Goal: Task Accomplishment & Management: Use online tool/utility

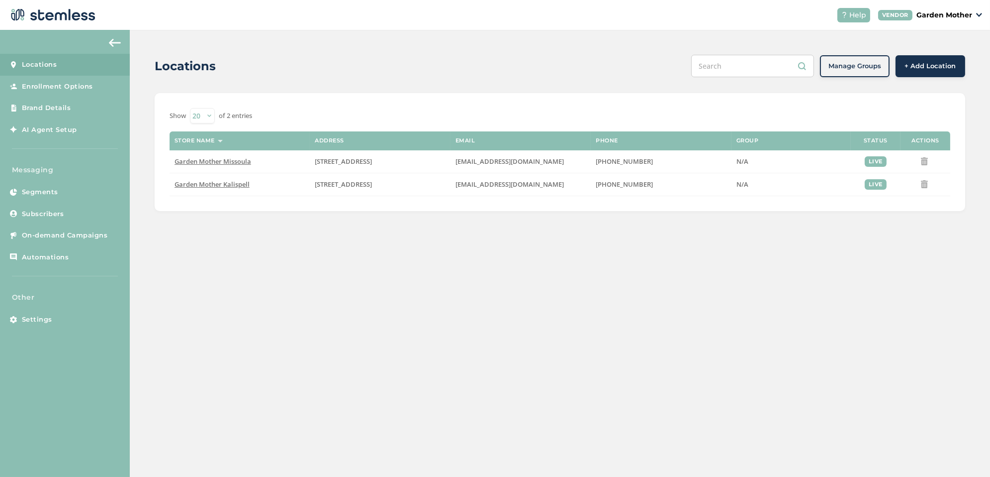
click at [379, 411] on div "Locations Manage Groups + Add Location Show 20 50 100 of 2 entries Store name A…" at bounding box center [560, 253] width 861 height 447
click at [44, 240] on link "On-demand Campaigns" at bounding box center [65, 235] width 130 height 22
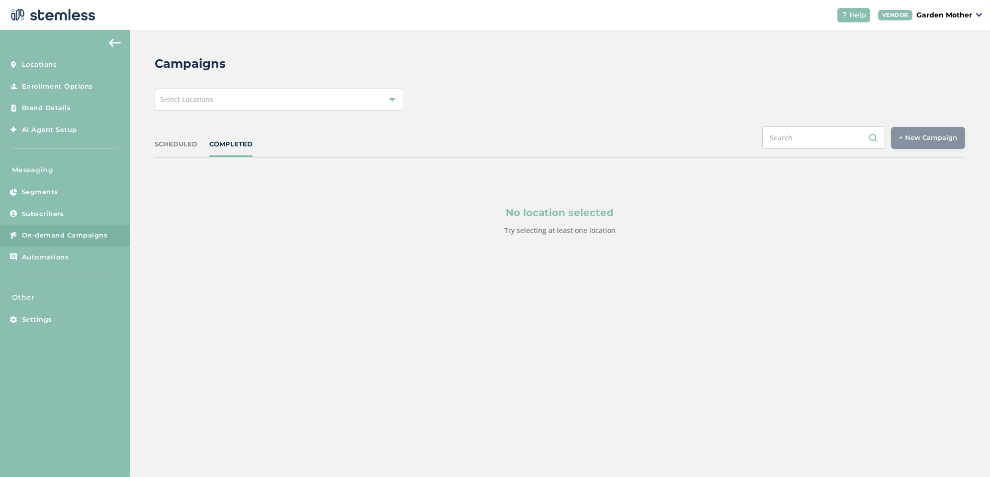
click at [185, 136] on div "SCHEDULED COMPLETED + New Campaign Select location(s)" at bounding box center [560, 141] width 811 height 31
click at [248, 99] on div "Select Locations" at bounding box center [279, 100] width 249 height 22
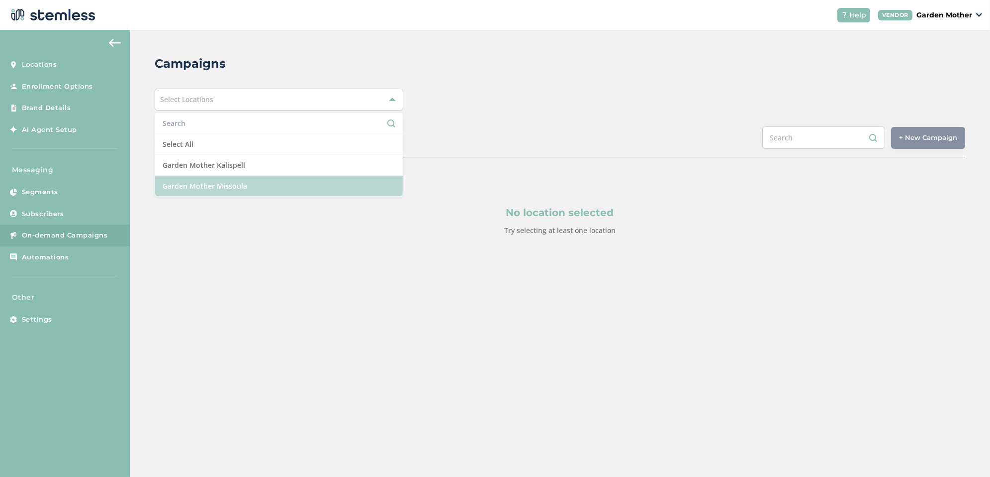
click at [236, 187] on li "Garden Mother Missoula" at bounding box center [279, 186] width 248 height 20
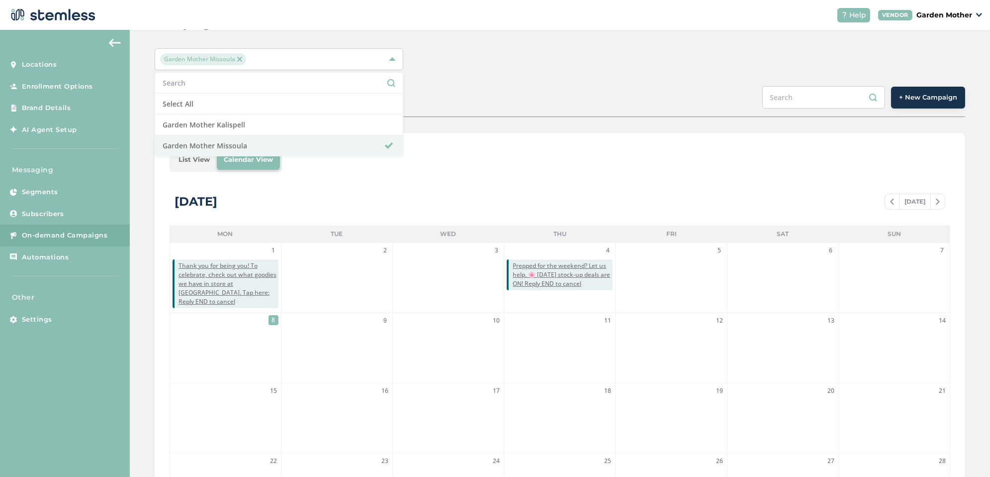
scroll to position [44, 0]
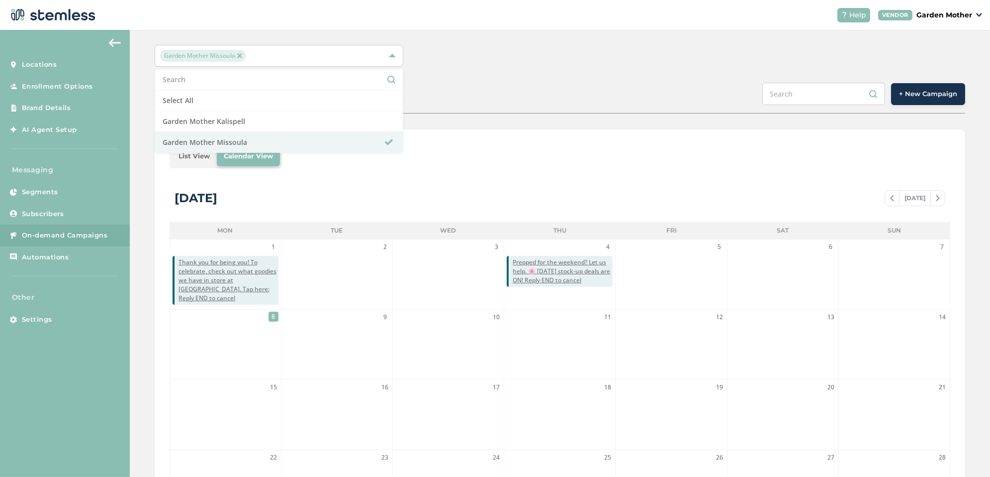
click at [921, 101] on button "+ New Campaign" at bounding box center [928, 94] width 74 height 22
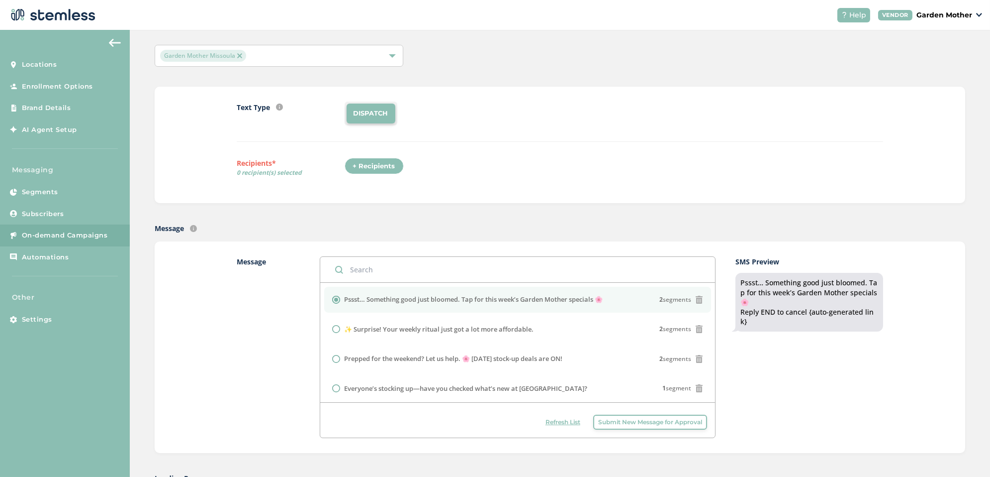
click at [375, 164] on div "+ Recipients" at bounding box center [374, 166] width 59 height 17
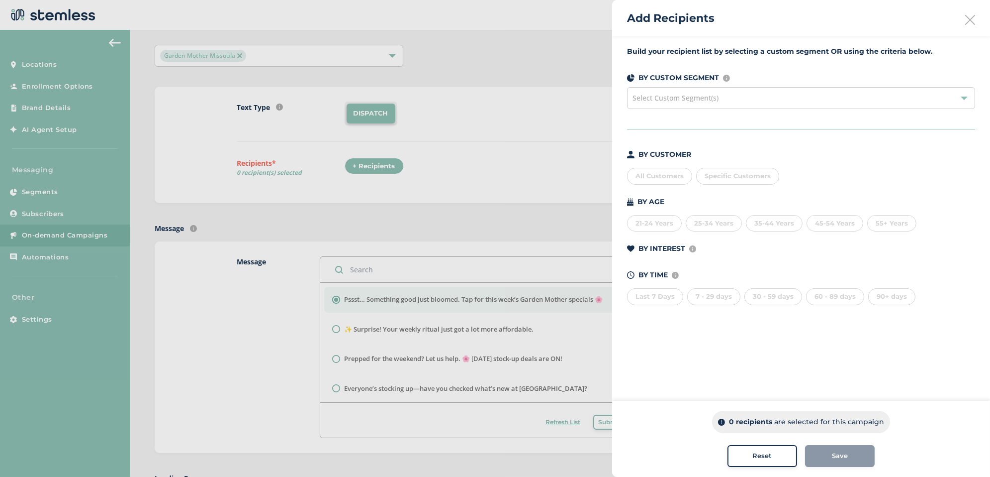
click at [649, 171] on div "All Customers" at bounding box center [659, 176] width 65 height 17
click at [836, 455] on span "Save" at bounding box center [840, 456] width 16 height 10
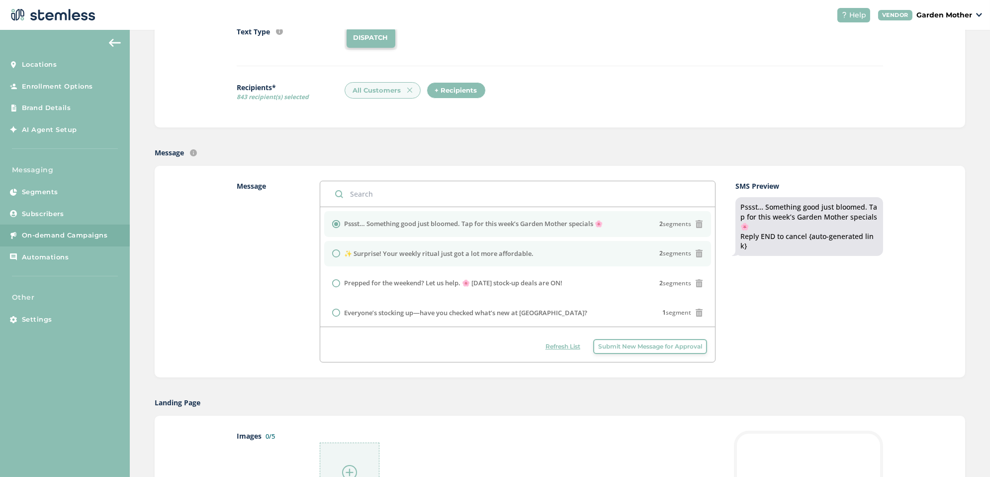
click at [409, 257] on li "✨ Surprise! Your weekly ritual just got a lot more affordable. 2 segments" at bounding box center [517, 254] width 387 height 26
radio input "false"
radio input "true"
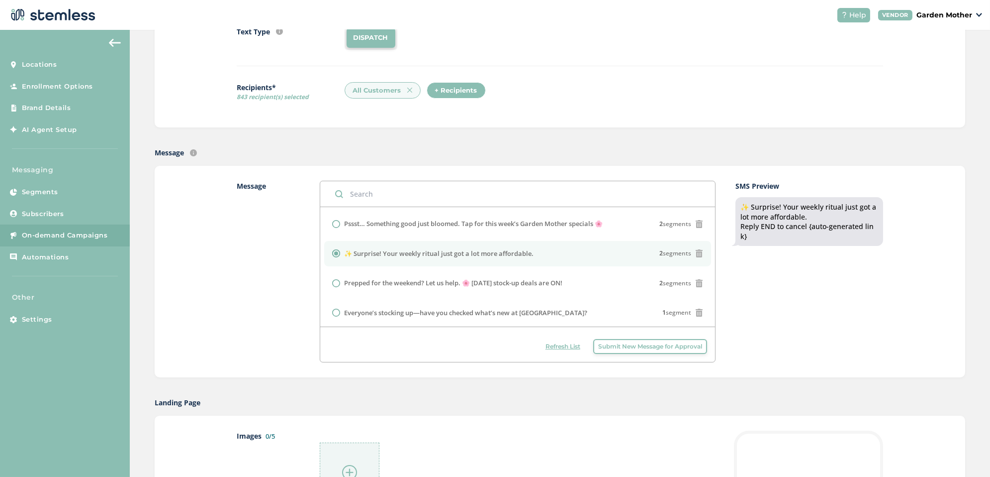
click at [637, 346] on span "Submit New Message for Approval" at bounding box center [650, 346] width 104 height 9
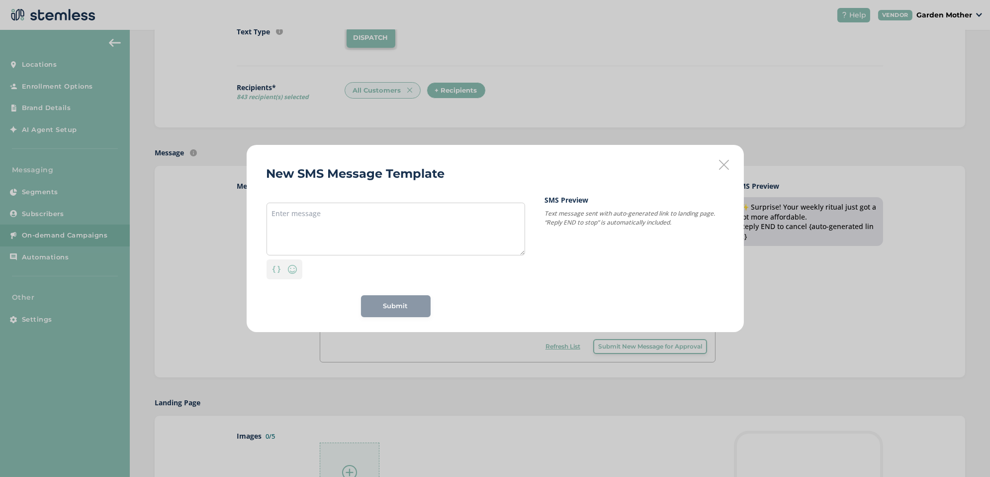
click at [722, 161] on icon at bounding box center [724, 165] width 10 height 10
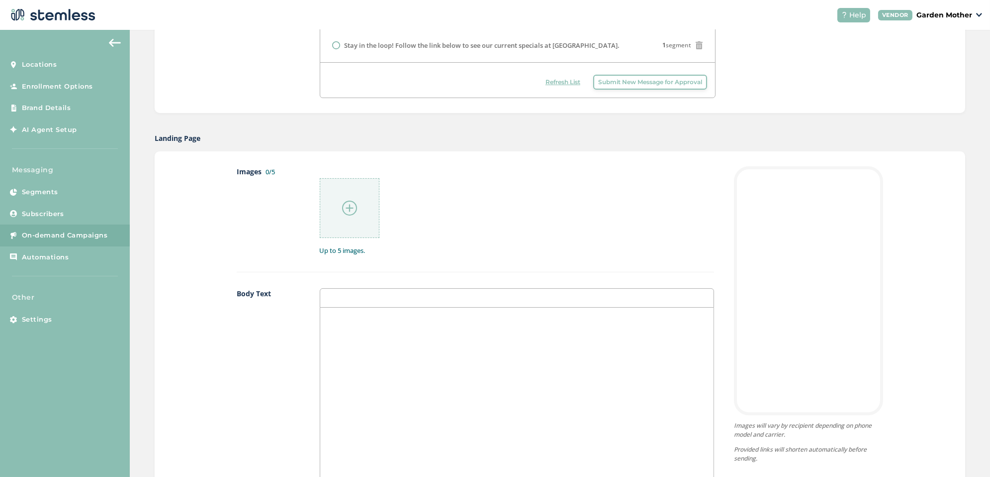
scroll to position [392, 0]
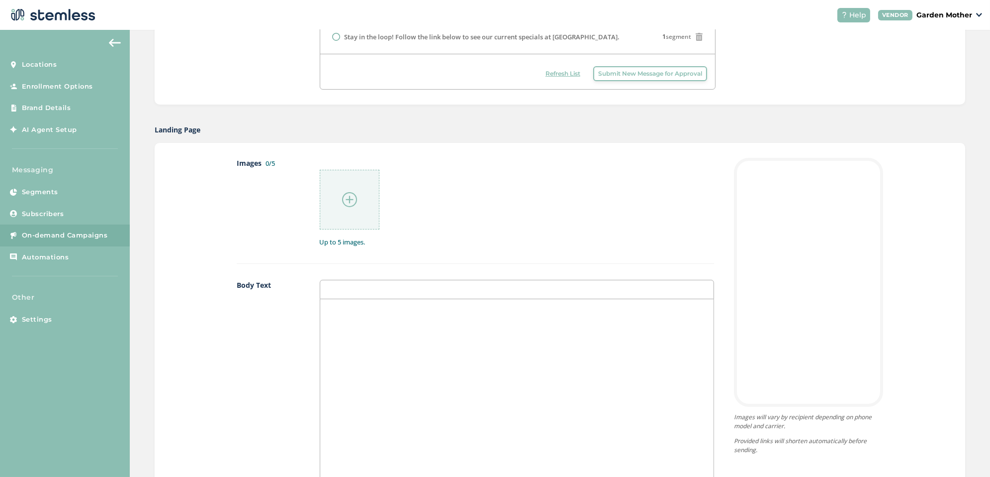
click at [360, 202] on div at bounding box center [350, 200] width 60 height 60
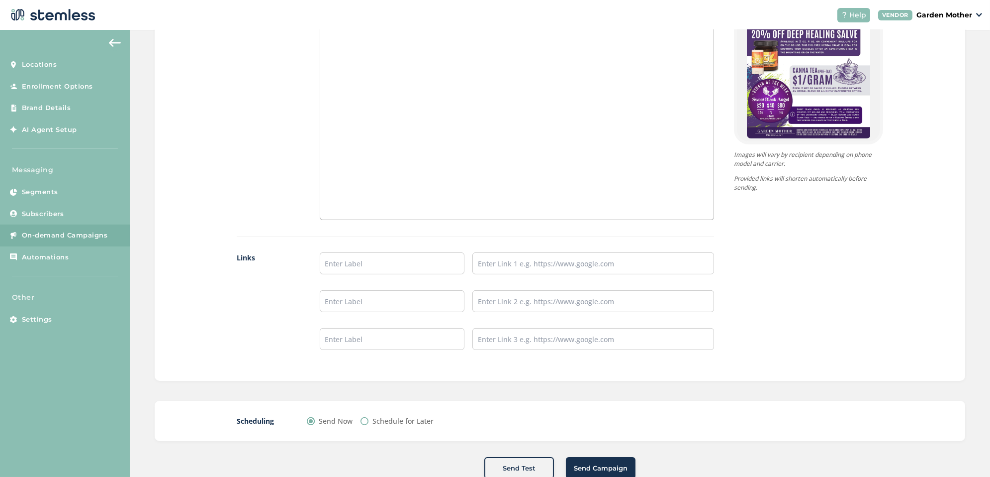
scroll to position [694, 0]
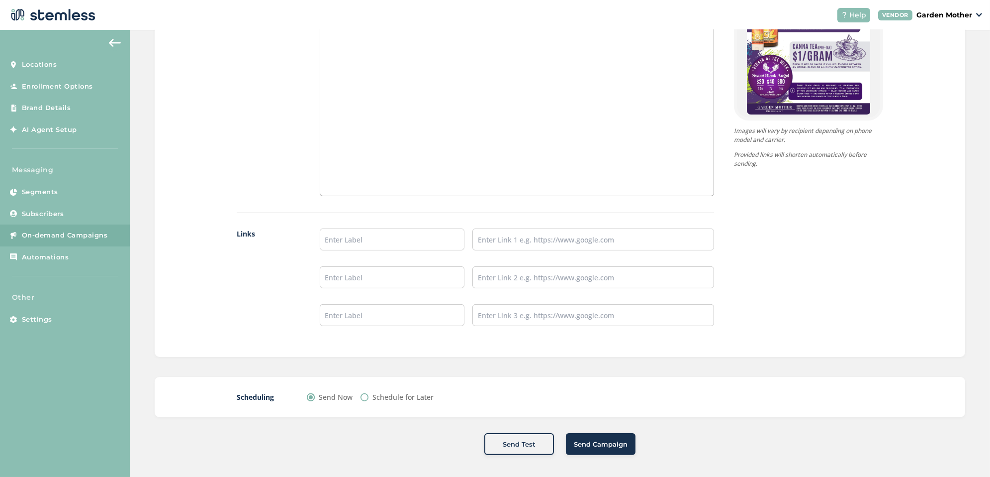
click at [368, 397] on div "Schedule for Later" at bounding box center [397, 396] width 73 height 10
click at [366, 394] on input "Schedule for Later" at bounding box center [365, 397] width 8 height 8
radio input "true"
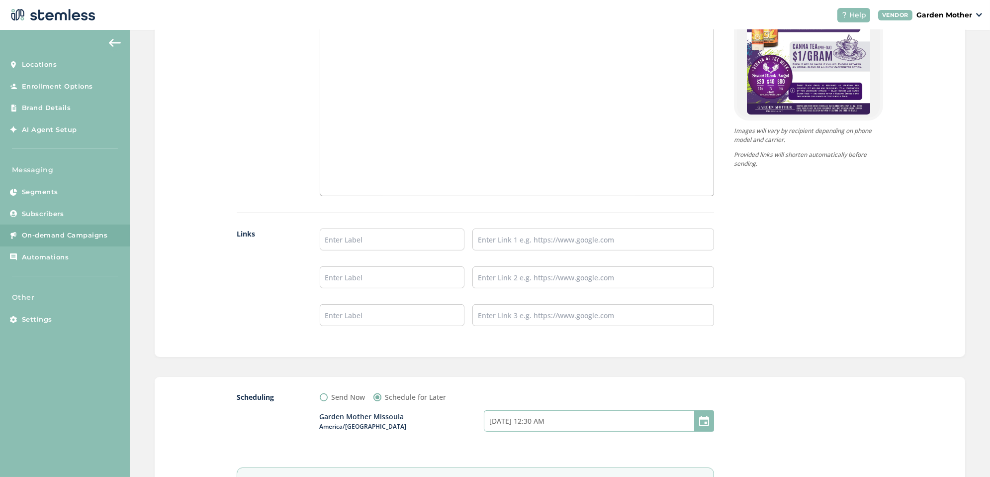
click at [504, 418] on input "[DATE] 12:30 AM" at bounding box center [599, 420] width 230 height 21
select select "30"
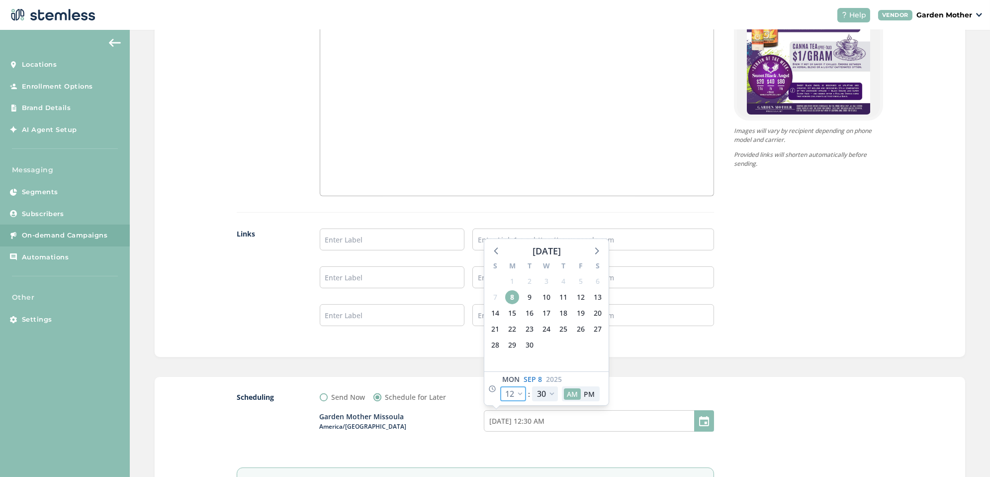
click at [518, 389] on select "12 1 2 3 4 5 6 7 8 9 10 11" at bounding box center [513, 393] width 26 height 15
select select "9"
click at [500, 386] on select "12 1 2 3 4 5 6 7 8 9 10 11" at bounding box center [513, 393] width 26 height 15
type input "[DATE] 9:30 AM"
select select "9"
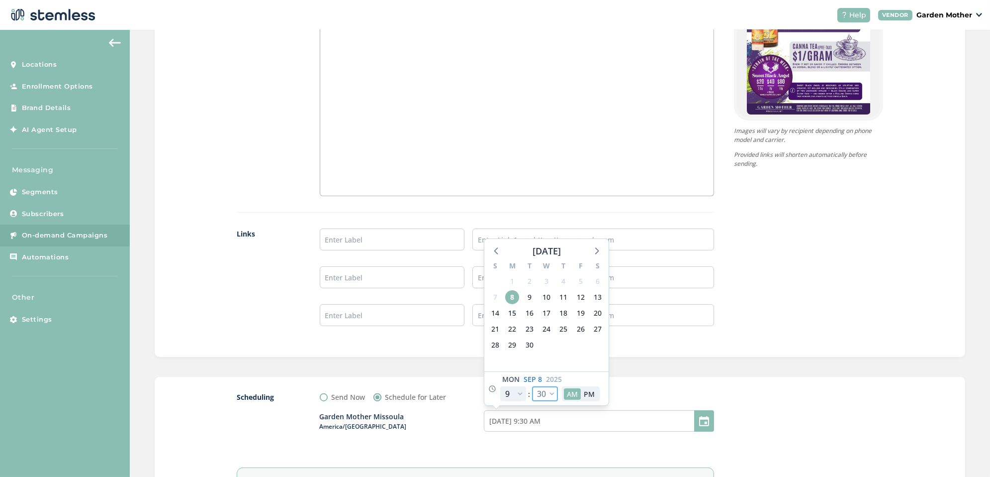
click at [544, 386] on select "00 05 10 15 20 25 30 35 40 45 50 55" at bounding box center [545, 393] width 26 height 15
select select "0"
click at [532, 386] on select "00 05 10 15 20 25 30 35 40 45 50 55" at bounding box center [545, 393] width 26 height 15
type input "[DATE] 9:00 AM"
select select "0"
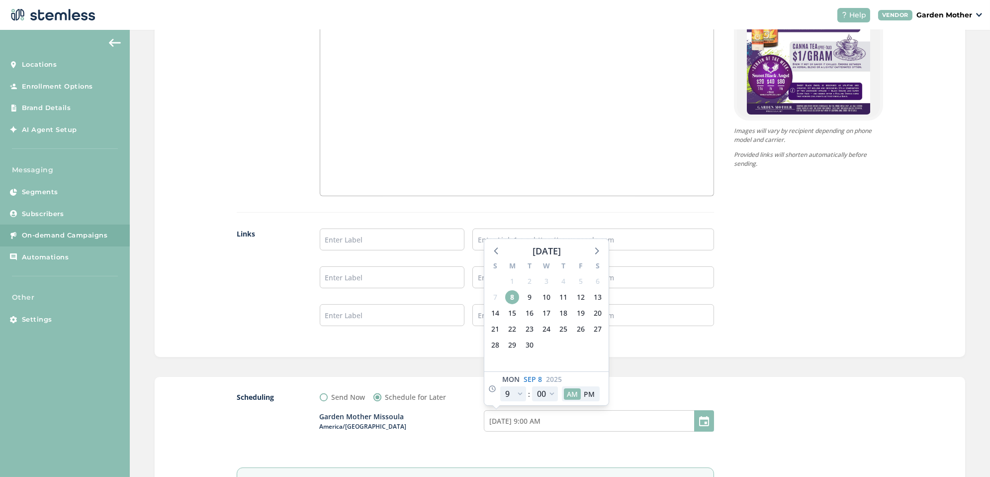
click at [813, 413] on div at bounding box center [808, 453] width 149 height 124
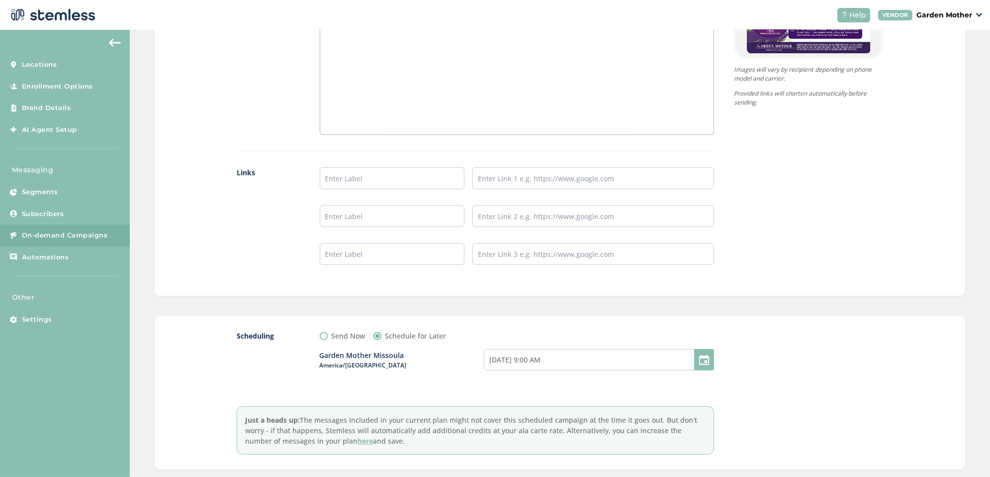
scroll to position [806, 0]
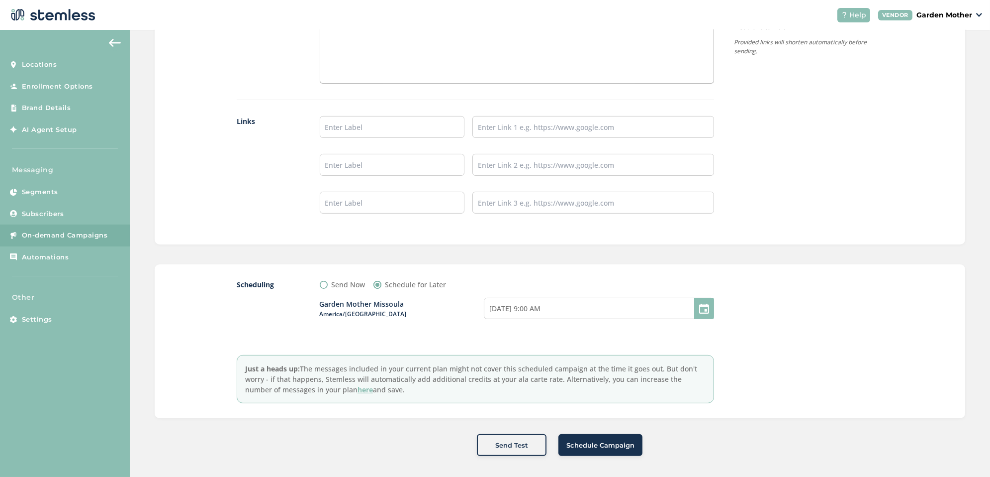
click at [641, 436] on button "Schedule Campaign" at bounding box center [601, 445] width 84 height 22
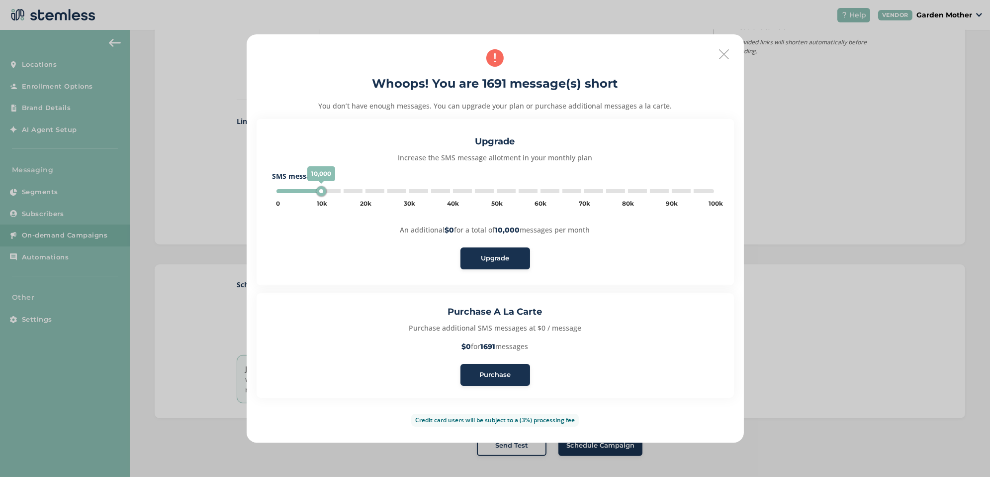
type input "5000"
click at [503, 377] on span "Purchase" at bounding box center [495, 375] width 31 height 10
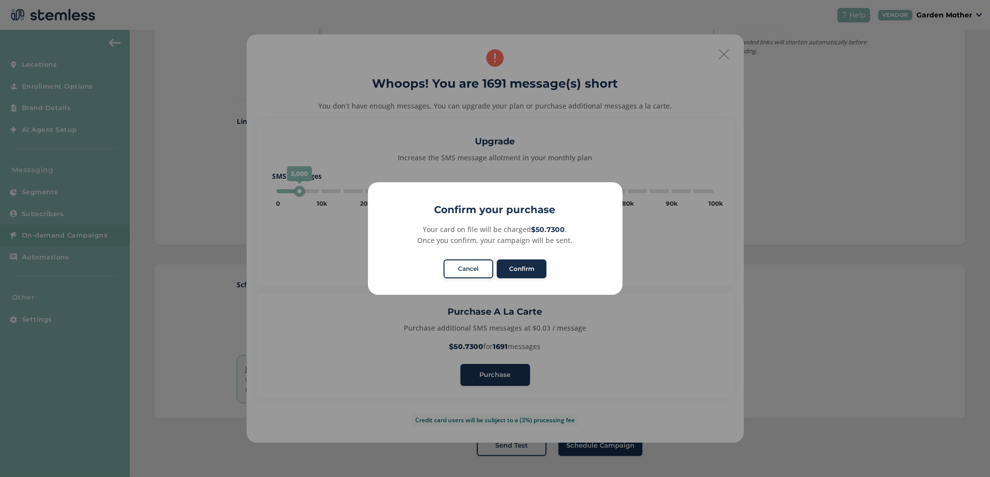
click at [518, 268] on button "Confirm" at bounding box center [522, 268] width 50 height 19
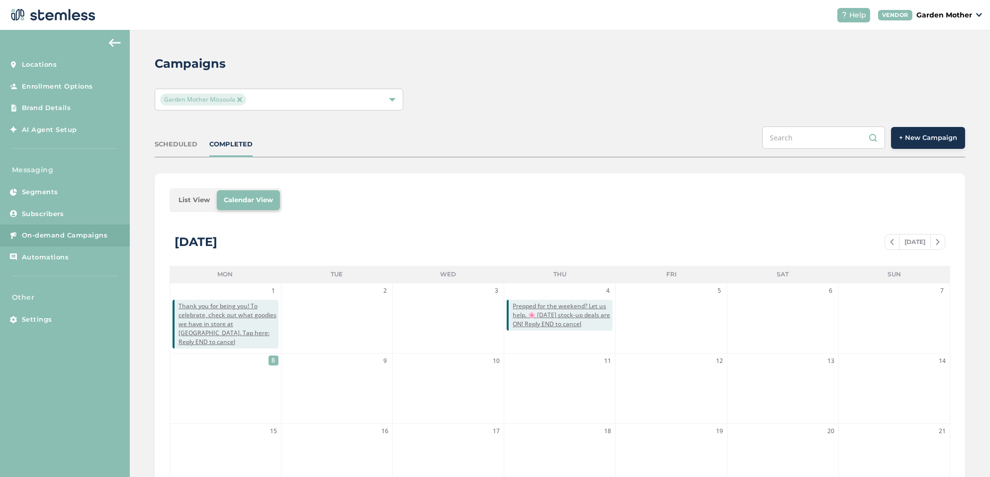
click at [193, 153] on div "SCHEDULED COMPLETED + New Campaign" at bounding box center [560, 141] width 811 height 31
click at [188, 150] on div "SCHEDULED COMPLETED + New Campaign" at bounding box center [560, 141] width 811 height 31
click at [186, 145] on div "SCHEDULED" at bounding box center [176, 144] width 43 height 10
